Goal: Task Accomplishment & Management: Manage account settings

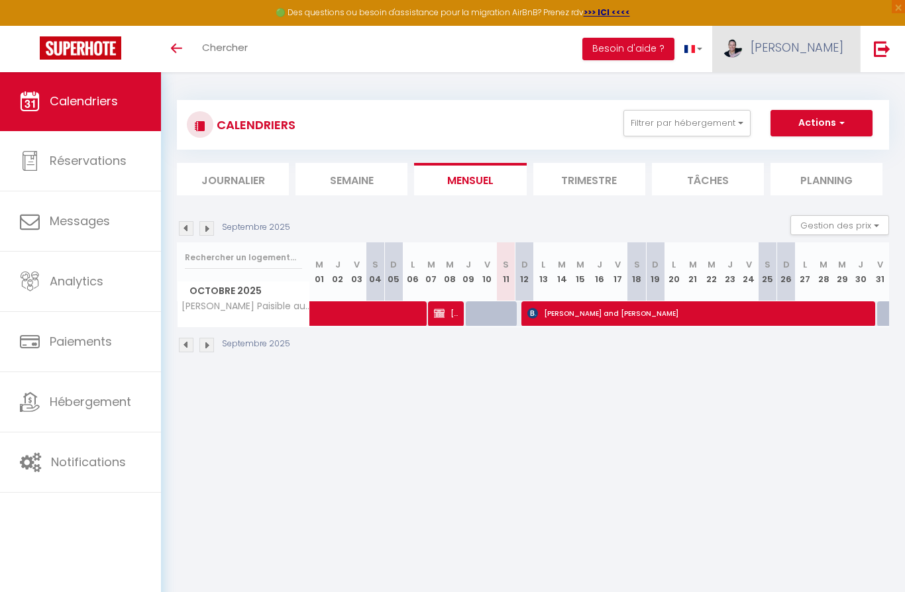
click at [809, 42] on span "[PERSON_NAME]" at bounding box center [796, 47] width 93 height 17
click at [798, 83] on link "Paramètres" at bounding box center [807, 92] width 98 height 23
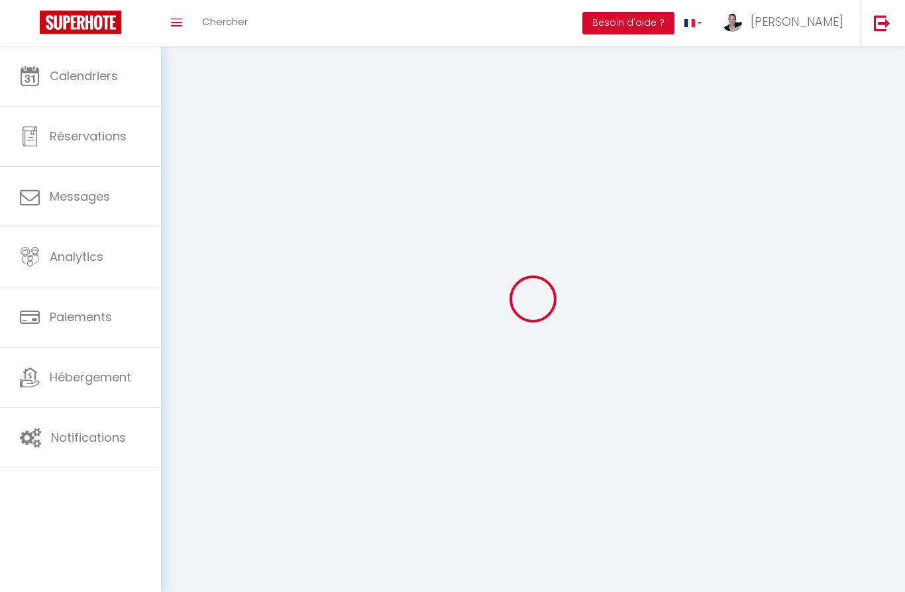
type input "[PERSON_NAME]"
type input "Anduze-Faris"
type input "+16099544047"
type input "167 Lieu Dit Kervran"
type input "56330"
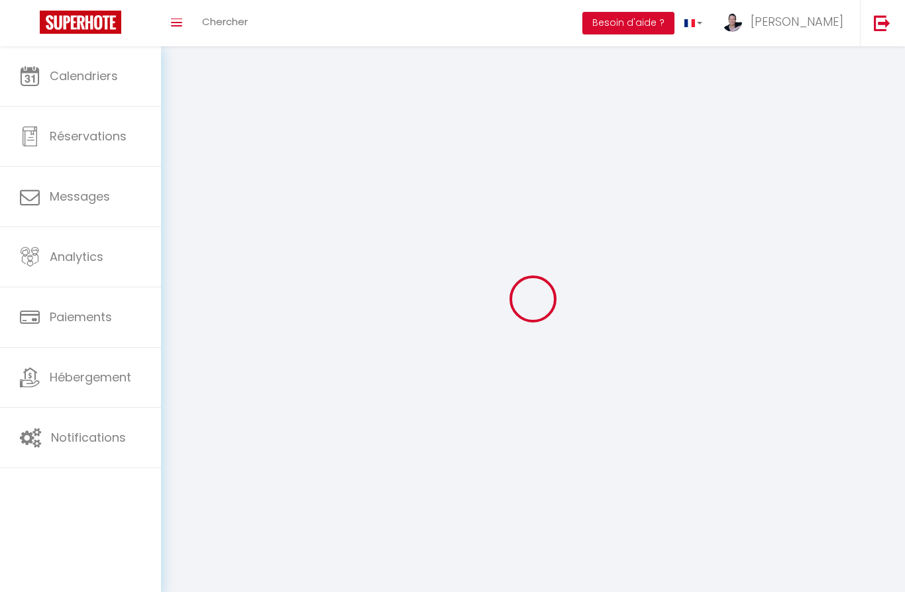
type input "Pluvigner"
type input "6IDLswdSshzvibQRPRIS7fBb9"
type input "GpwRVNyHorZxjveL1THtSKCVu"
type input "https://app.superhote.com/#/get-available-rentals/GpwRVNyHorZxjveL1THtSKCVu"
select select "75"
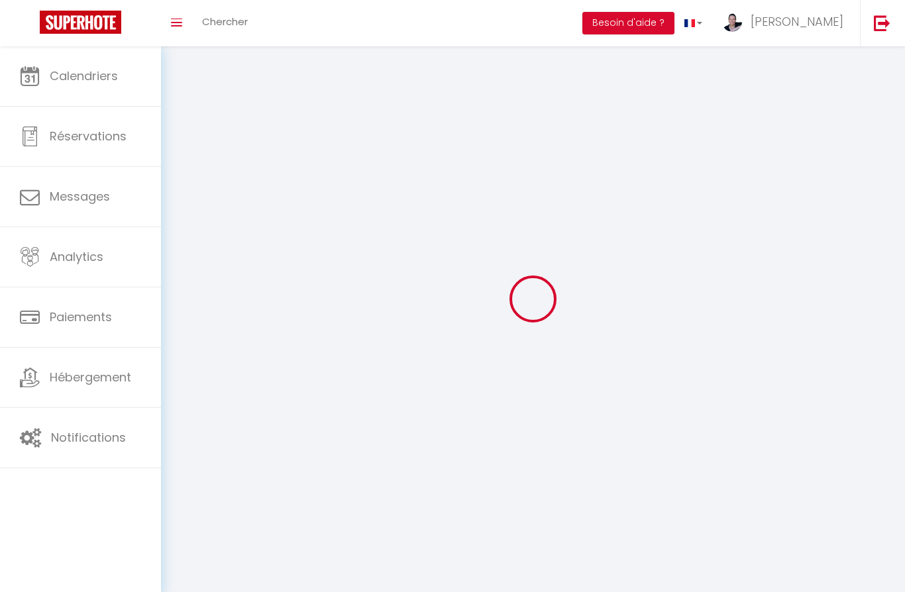
select select "28"
select select "fr"
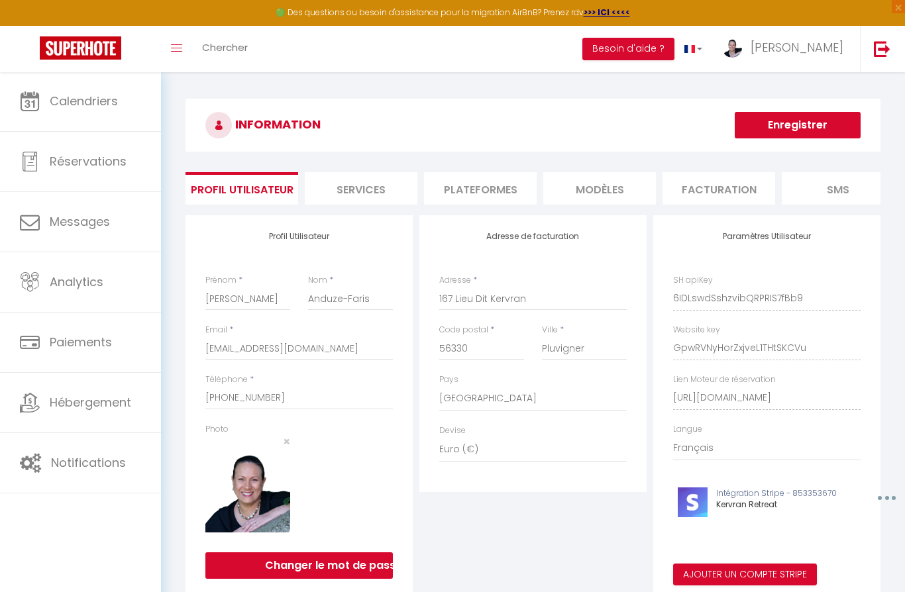
click at [356, 186] on li "Services" at bounding box center [361, 188] width 113 height 32
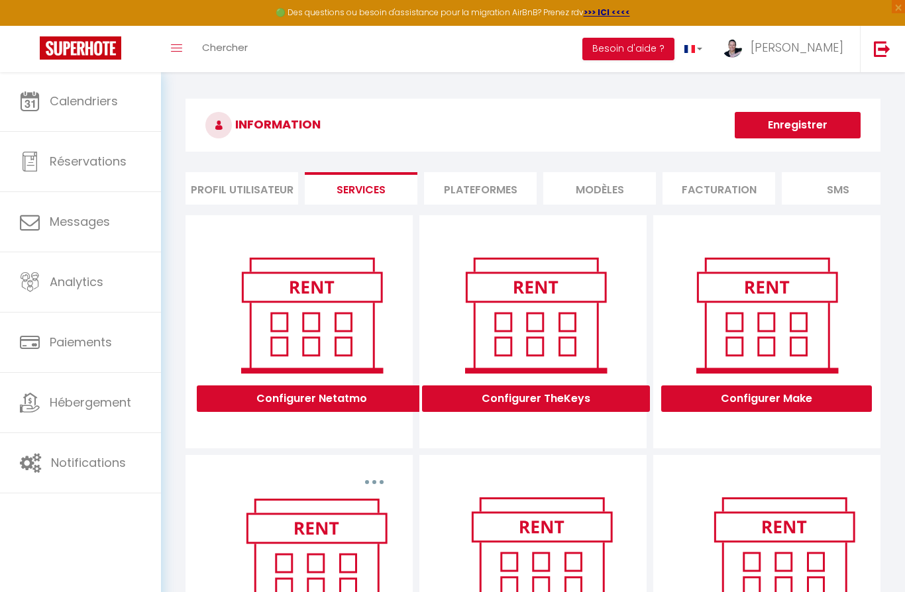
click at [489, 198] on li "Plateformes" at bounding box center [480, 188] width 113 height 32
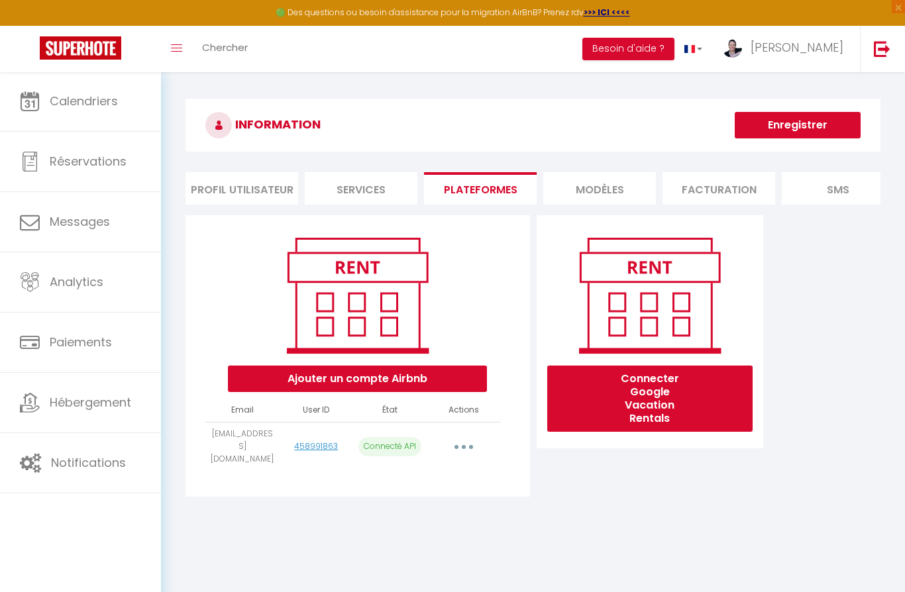
click at [609, 193] on li "MODÈLES" at bounding box center [599, 188] width 113 height 32
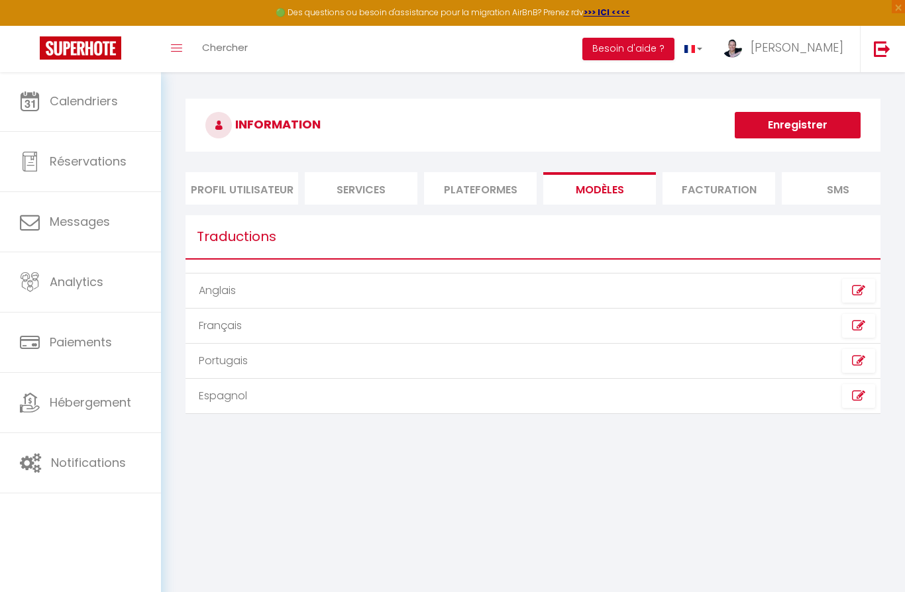
click at [705, 181] on li "Facturation" at bounding box center [718, 188] width 113 height 32
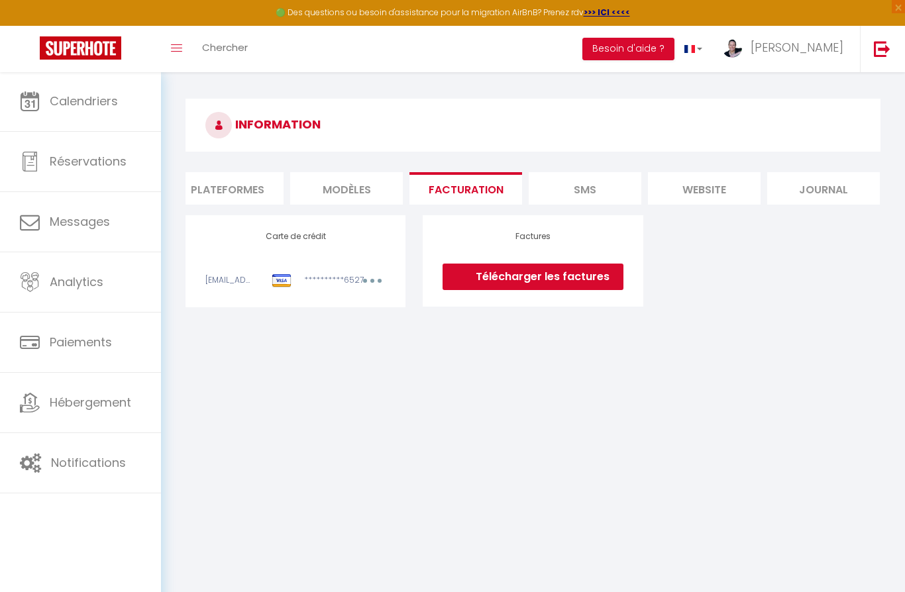
scroll to position [0, 252]
click at [697, 193] on li "website" at bounding box center [704, 188] width 113 height 32
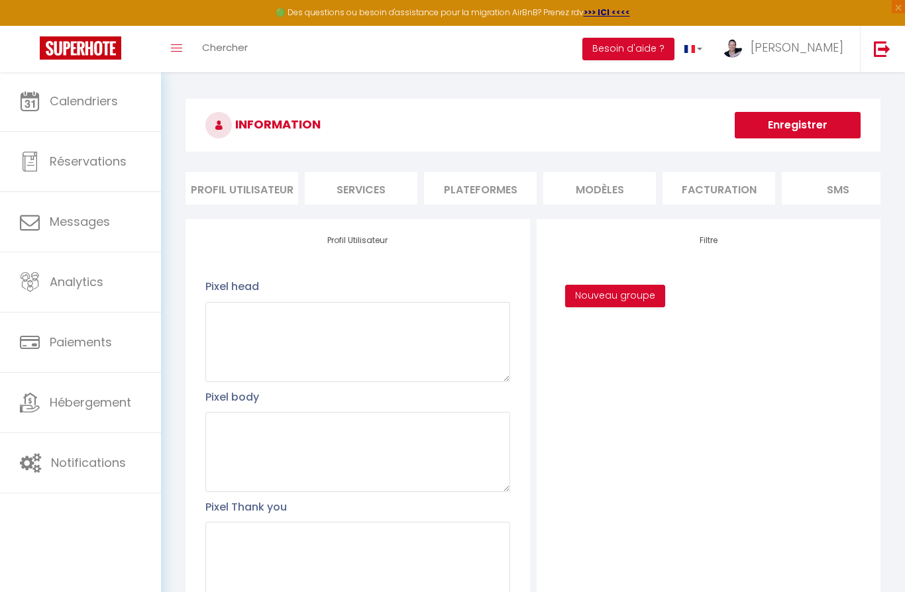
click at [378, 189] on li "Services" at bounding box center [361, 188] width 113 height 32
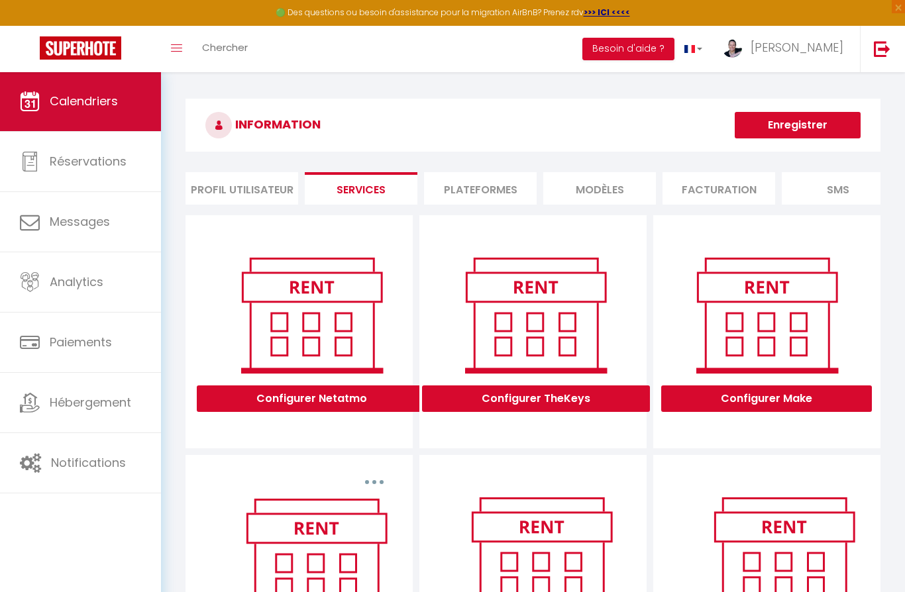
click at [71, 95] on span "Calendriers" at bounding box center [84, 101] width 68 height 17
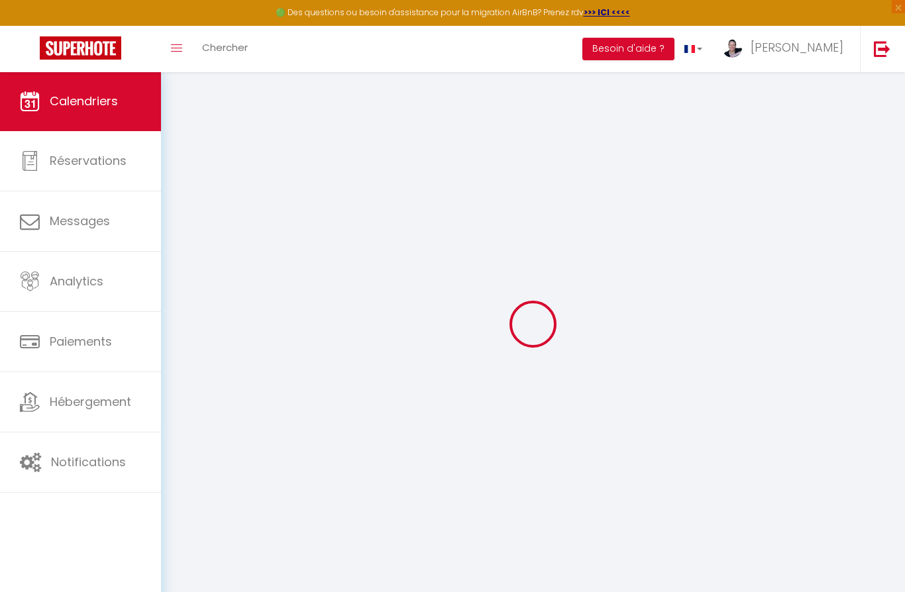
select select
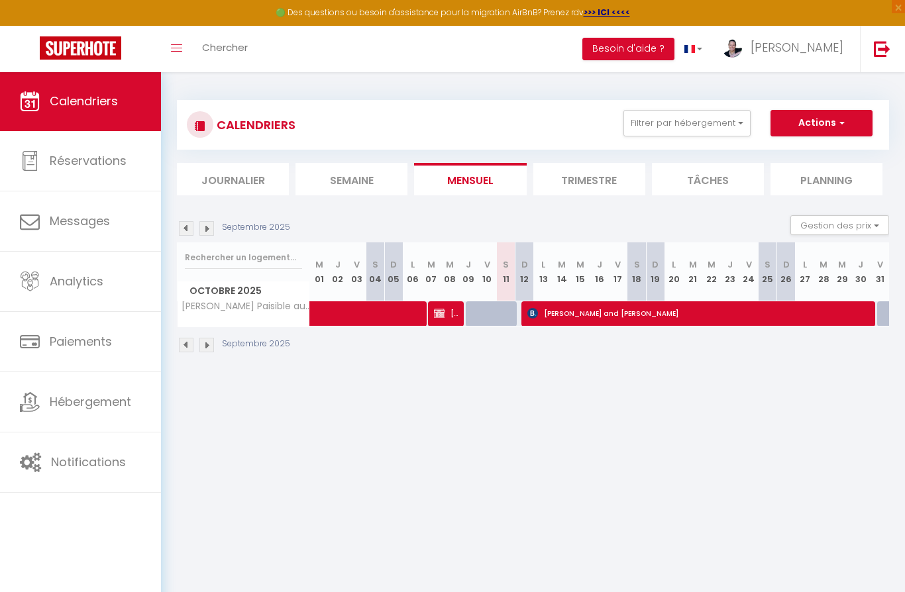
click at [588, 317] on span "[PERSON_NAME] and [PERSON_NAME]" at bounding box center [697, 313] width 340 height 25
select select "OK"
select select "1"
select select "0"
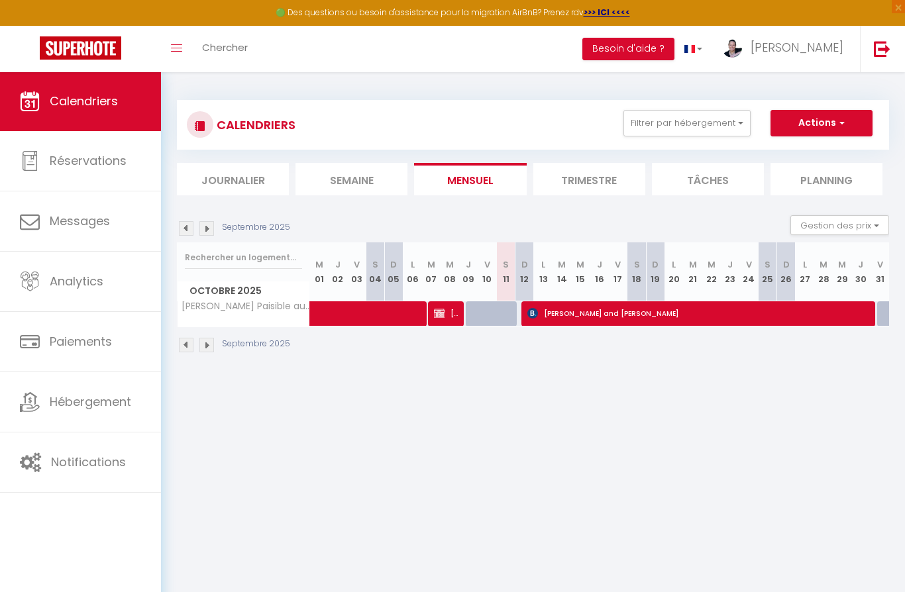
select select "1"
select select
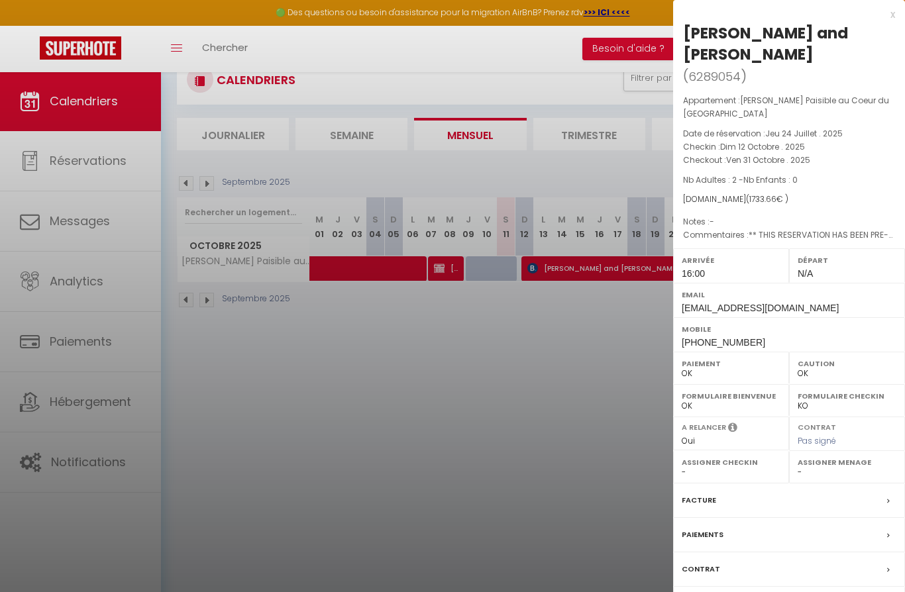
scroll to position [72, 0]
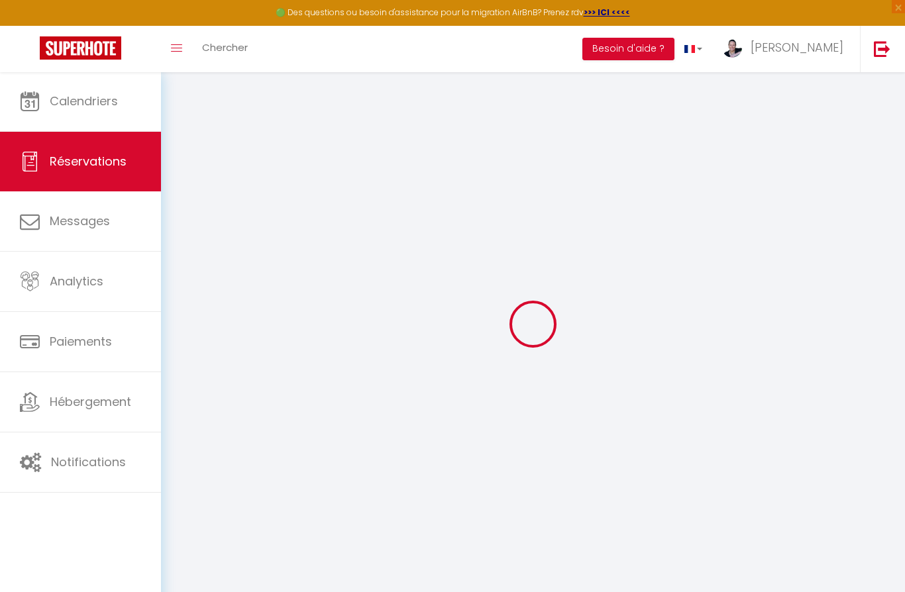
select select
checkbox input "false"
select select
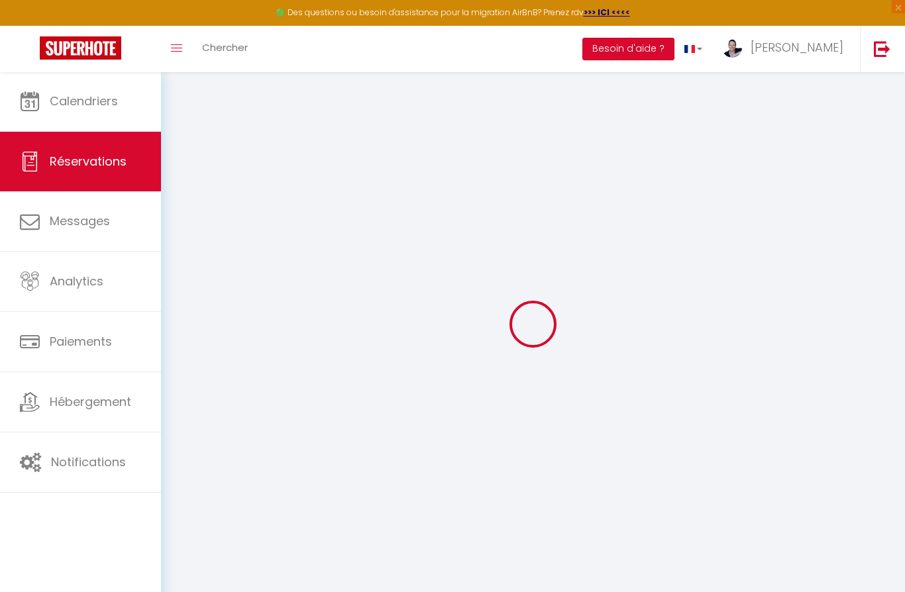
checkbox input "false"
type commentaires0 "** THIS RESERVATION HAS BEEN PRE-PAID ** BOOKING NOTE : Payment charge is EUR 2…"
